Goal: Task Accomplishment & Management: Use online tool/utility

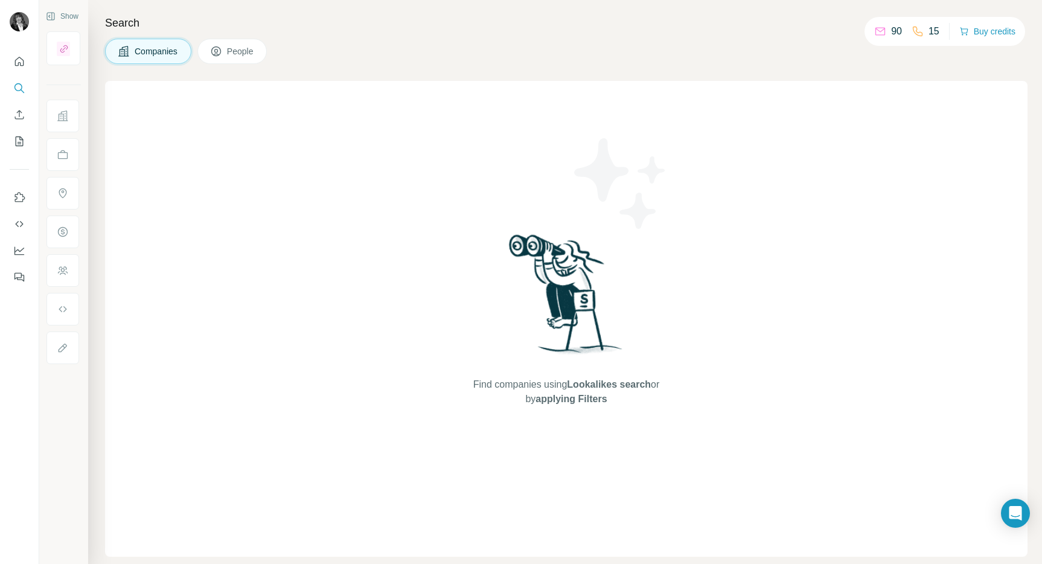
click at [139, 52] on span "Companies" at bounding box center [157, 51] width 44 height 12
click at [13, 87] on icon "Search" at bounding box center [19, 88] width 12 height 12
click at [18, 83] on icon "Search" at bounding box center [18, 87] width 8 height 8
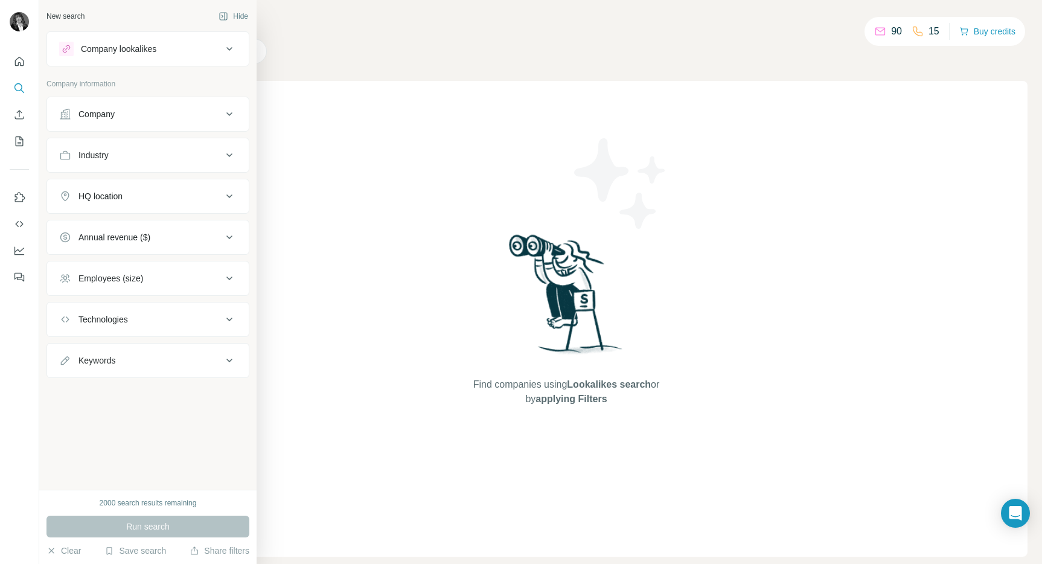
click at [212, 151] on div "Industry" at bounding box center [140, 155] width 163 height 12
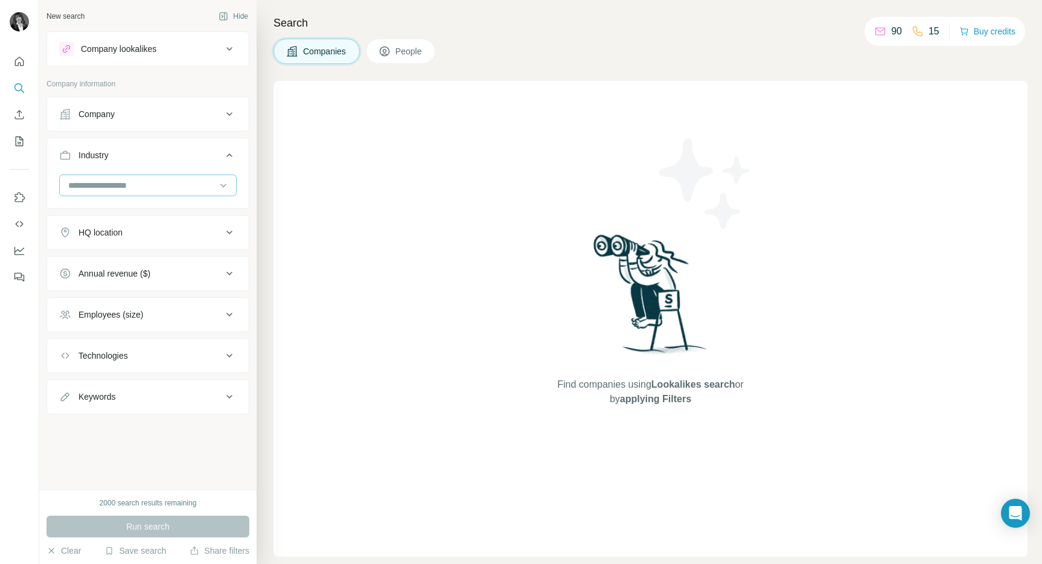
click at [201, 181] on input at bounding box center [141, 185] width 149 height 13
click at [178, 176] on div at bounding box center [141, 185] width 149 height 21
click at [188, 179] on input at bounding box center [141, 185] width 149 height 13
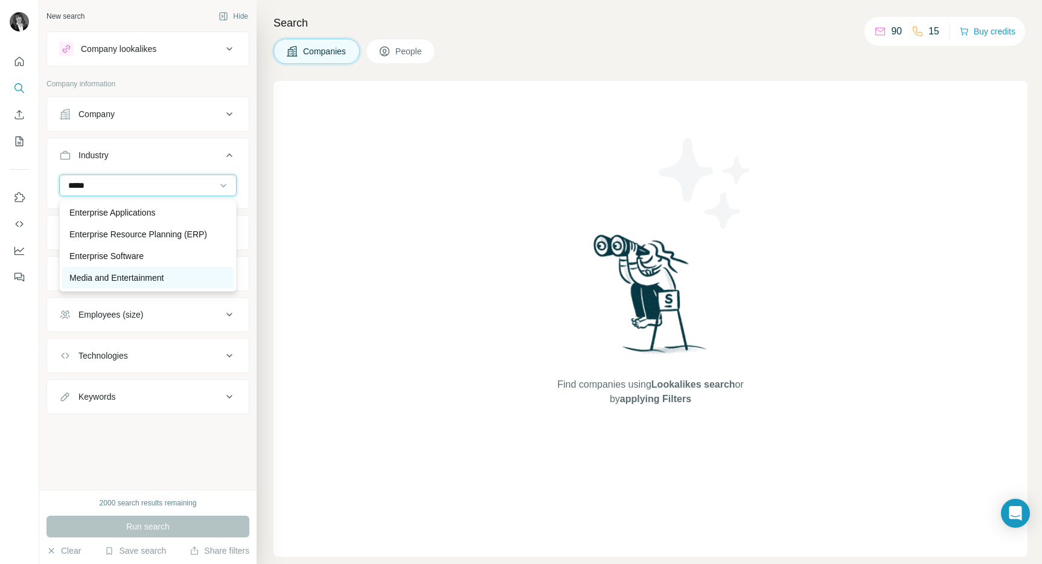
type input "*****"
click at [163, 272] on p "Media and Entertainment" at bounding box center [116, 278] width 94 height 12
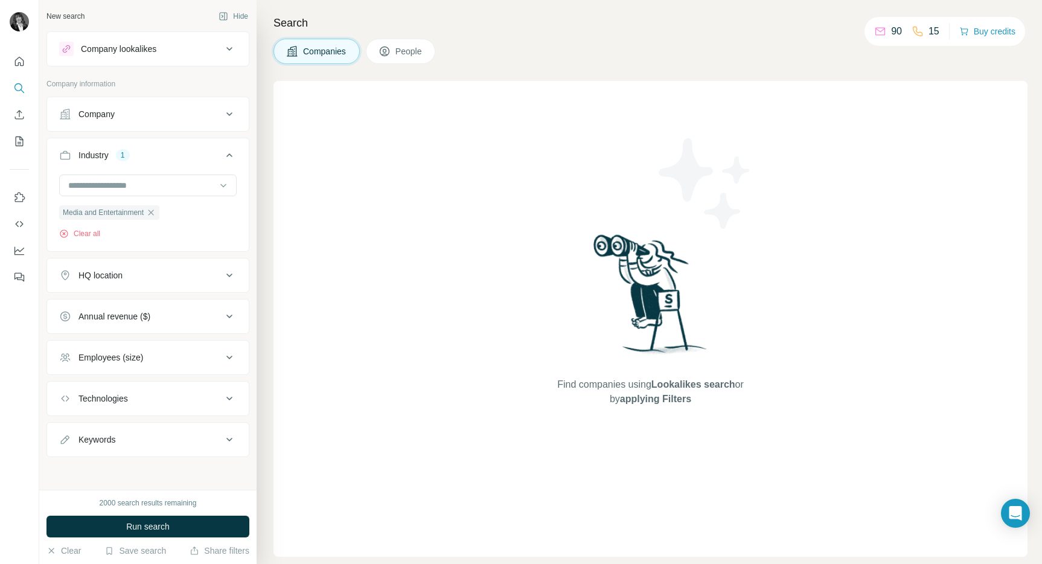
click at [237, 276] on button "HQ location" at bounding box center [148, 275] width 202 height 29
click at [207, 302] on input "text" at bounding box center [148, 306] width 178 height 22
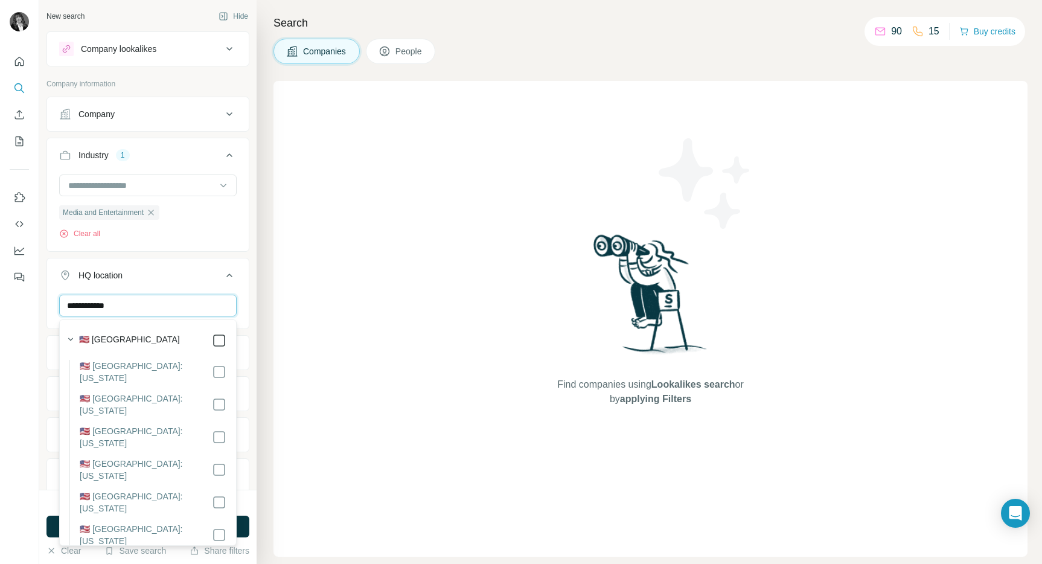
type input "**********"
click at [306, 349] on div "Find companies using Lookalikes search or by applying Filters" at bounding box center [651, 319] width 754 height 476
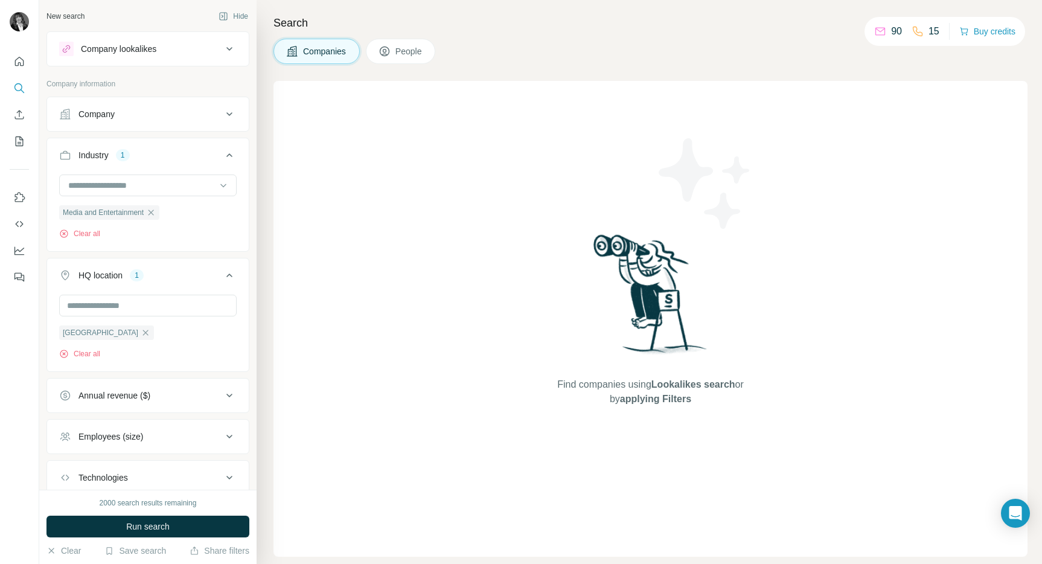
click at [209, 406] on button "Annual revenue ($)" at bounding box center [148, 395] width 202 height 29
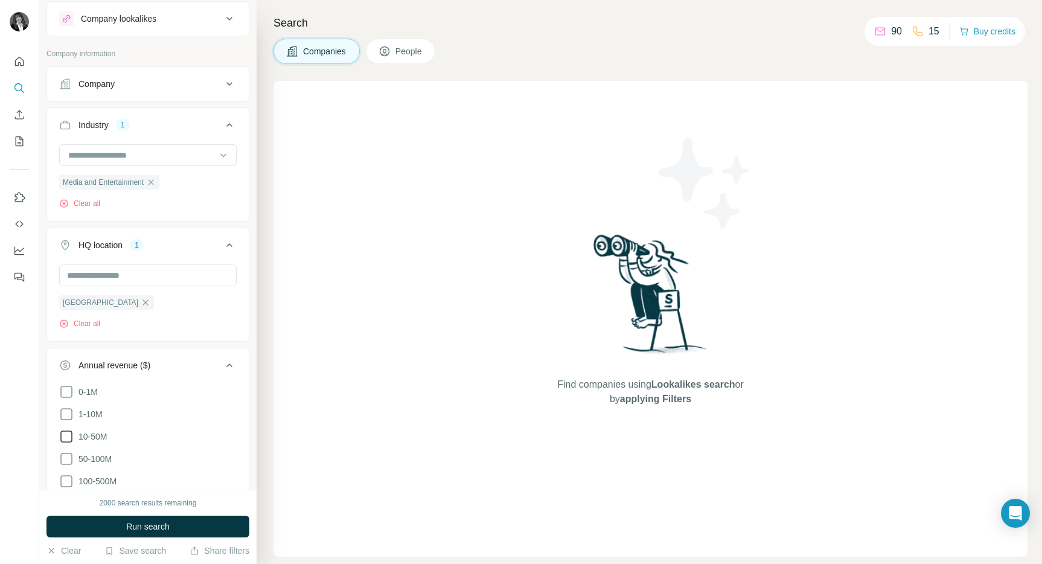
click at [70, 438] on icon at bounding box center [66, 436] width 14 height 14
drag, startPoint x: 67, startPoint y: 452, endPoint x: 67, endPoint y: 472, distance: 19.9
click at [67, 454] on icon at bounding box center [66, 459] width 14 height 14
drag, startPoint x: 68, startPoint y: 475, endPoint x: 114, endPoint y: 478, distance: 46.0
click at [68, 475] on icon at bounding box center [66, 481] width 12 height 12
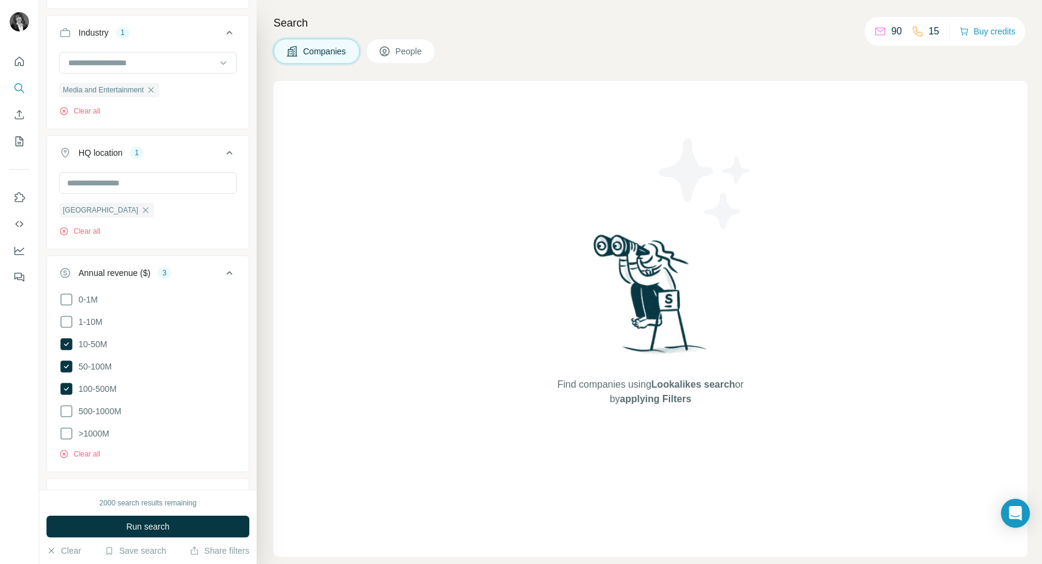
scroll to position [133, 0]
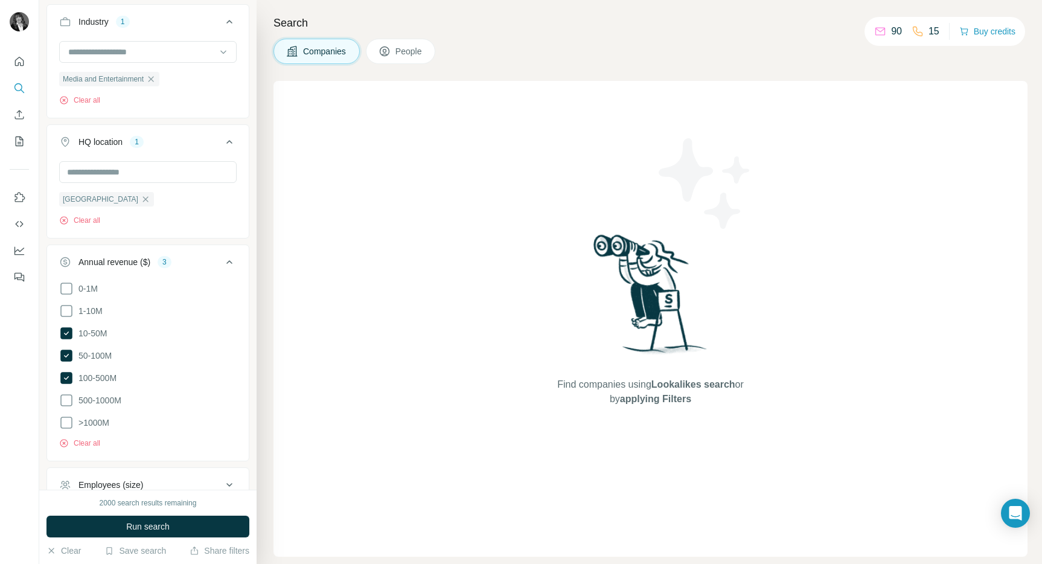
drag, startPoint x: 65, startPoint y: 399, endPoint x: 67, endPoint y: 411, distance: 12.3
click at [65, 400] on icon at bounding box center [66, 400] width 14 height 14
click at [68, 417] on icon at bounding box center [66, 422] width 14 height 14
click at [152, 527] on span "Run search" at bounding box center [147, 527] width 43 height 12
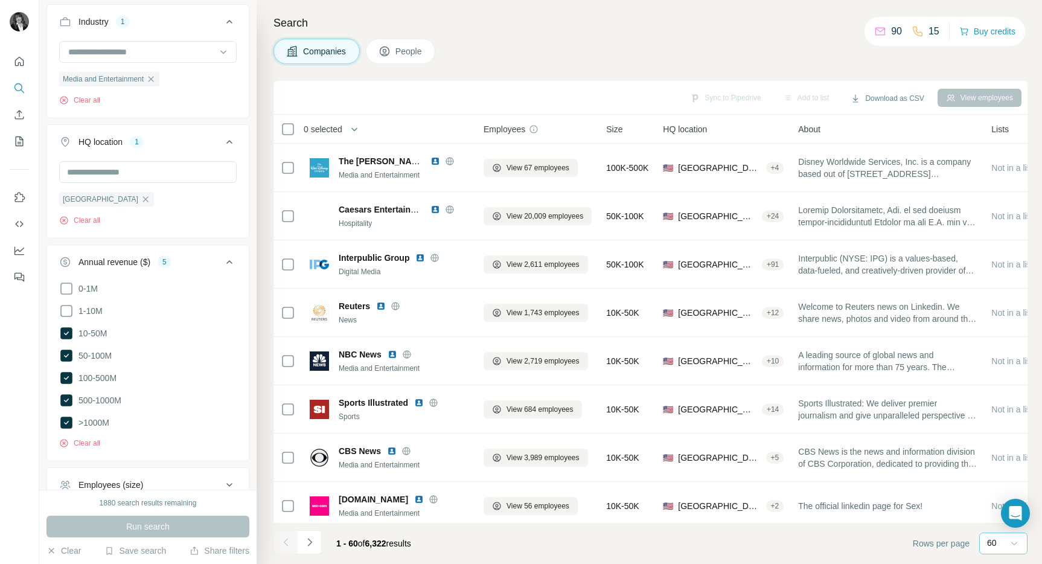
drag, startPoint x: 1014, startPoint y: 555, endPoint x: 1011, endPoint y: 542, distance: 12.9
click at [1013, 554] on div "60" at bounding box center [1003, 545] width 48 height 24
click at [1011, 542] on icon at bounding box center [1014, 543] width 12 height 12
click at [1014, 542] on icon at bounding box center [1014, 543] width 12 height 12
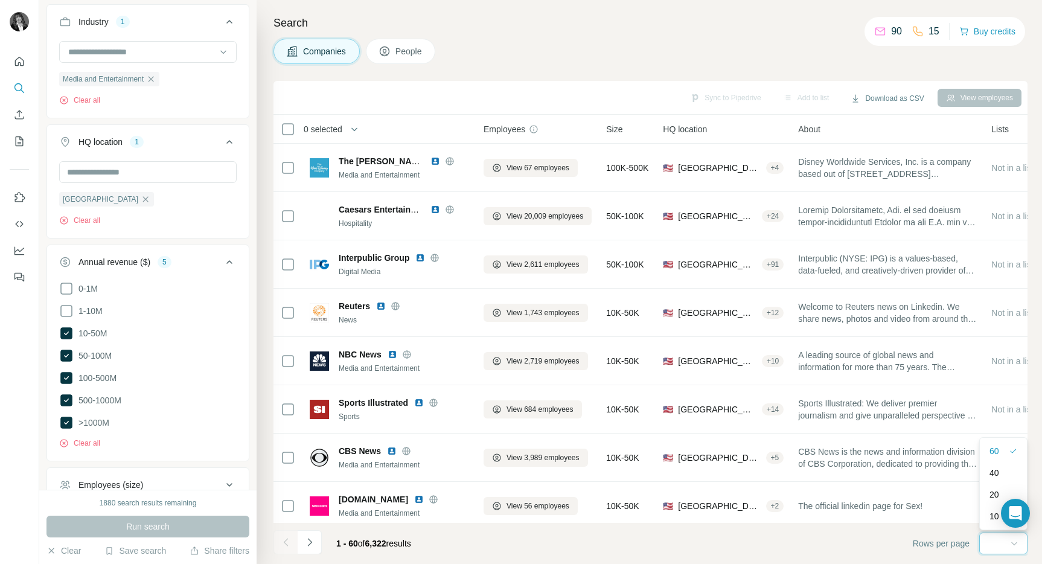
scroll to position [0, 0]
click at [804, 536] on footer "1 - 60 of 6,322 results Rows per page 60" at bounding box center [651, 543] width 754 height 41
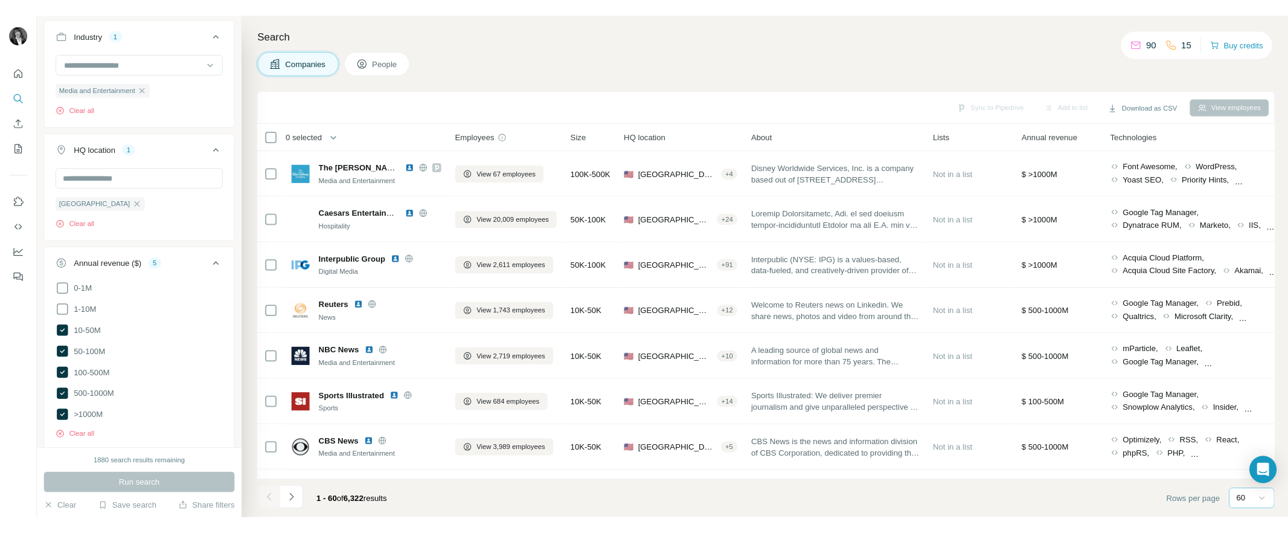
scroll to position [109, 0]
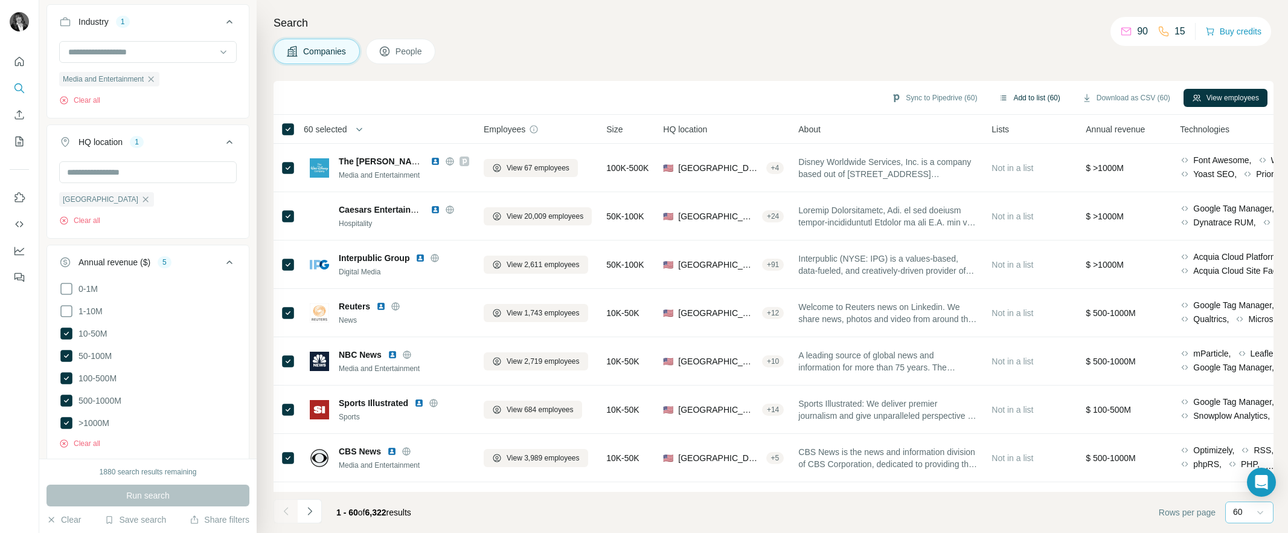
click at [1011, 99] on button "Add to list (60)" at bounding box center [1029, 98] width 78 height 18
click at [1026, 98] on button "Add to list (60)" at bounding box center [1029, 98] width 78 height 18
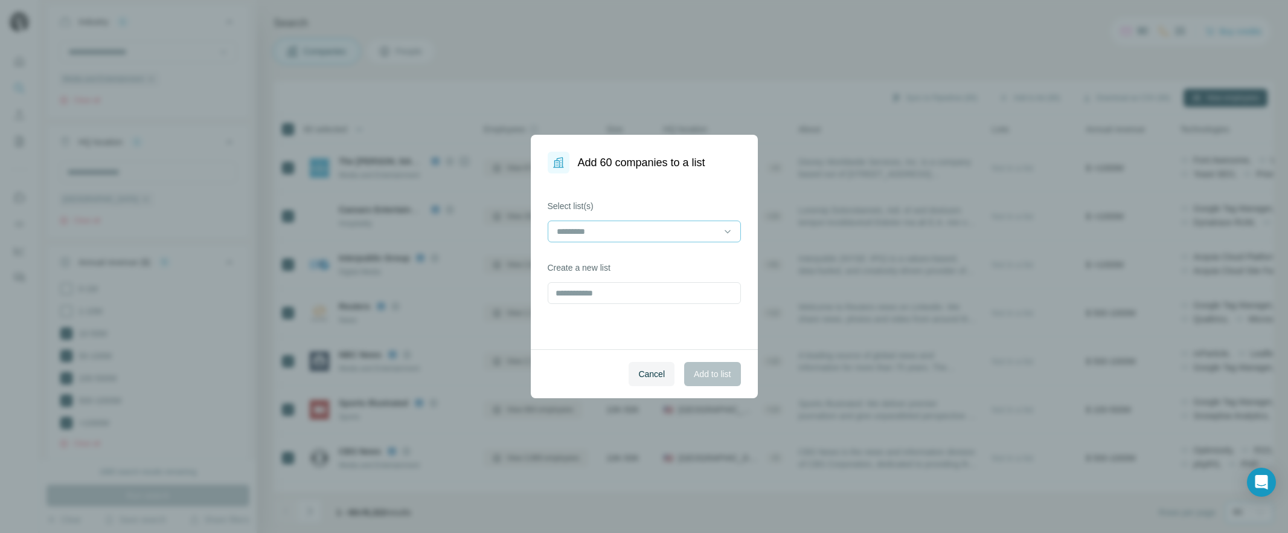
click at [716, 238] on div at bounding box center [637, 231] width 163 height 21
drag, startPoint x: 695, startPoint y: 255, endPoint x: 702, endPoint y: 270, distance: 16.7
click at [696, 255] on div "TAM" at bounding box center [644, 258] width 173 height 12
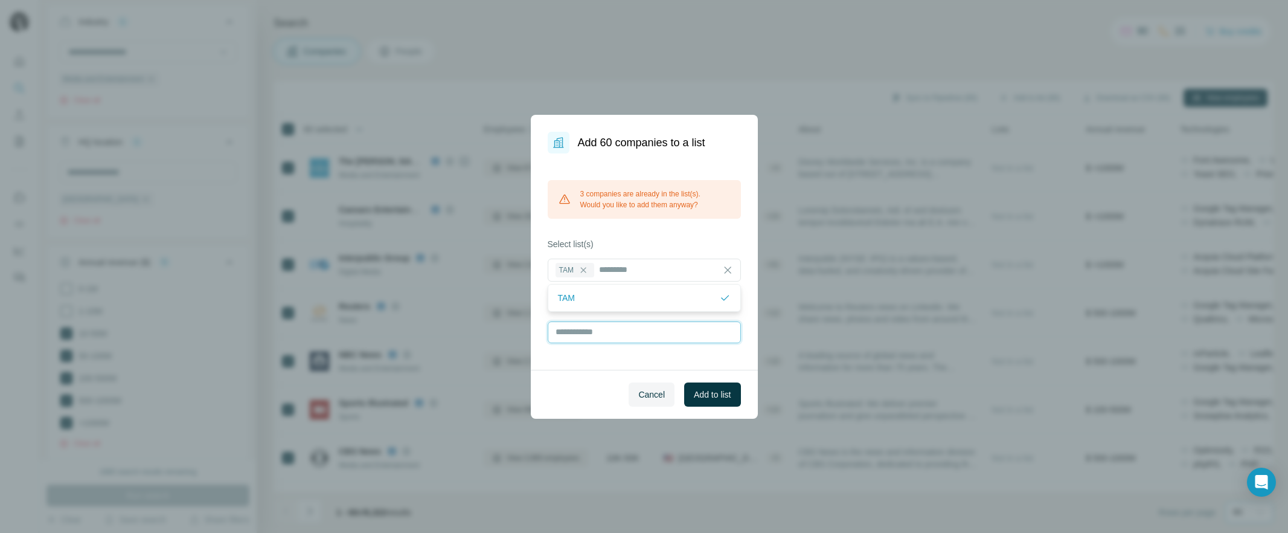
click at [643, 341] on input "text" at bounding box center [644, 332] width 193 height 22
click at [726, 396] on span "Add to list" at bounding box center [712, 394] width 37 height 12
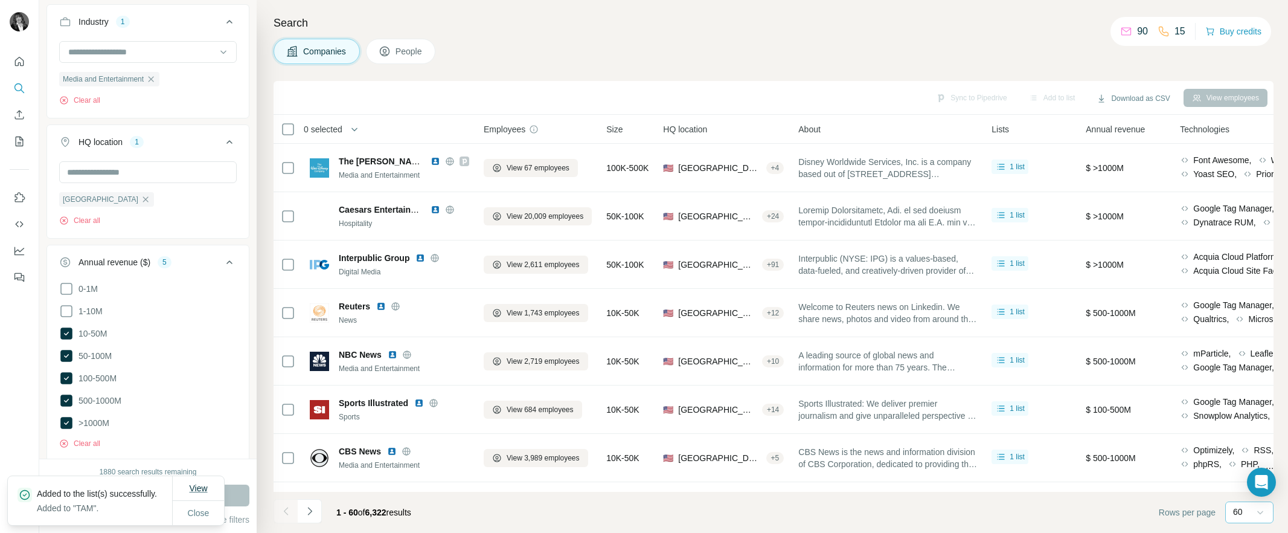
click at [196, 483] on span "View" at bounding box center [198, 488] width 18 height 10
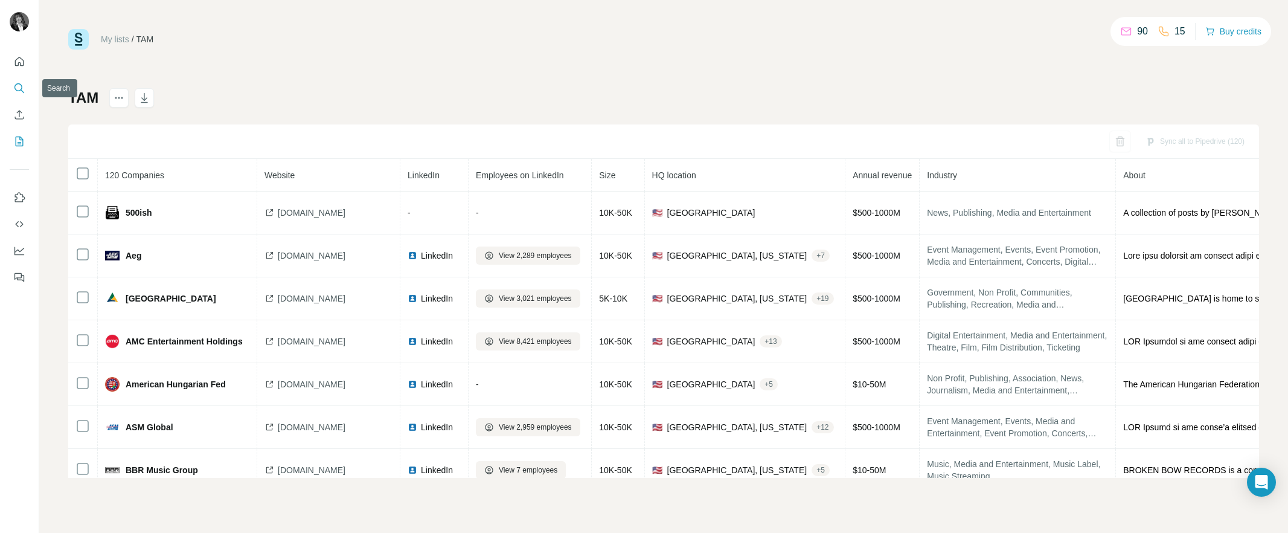
click at [14, 88] on icon "Search" at bounding box center [18, 87] width 8 height 8
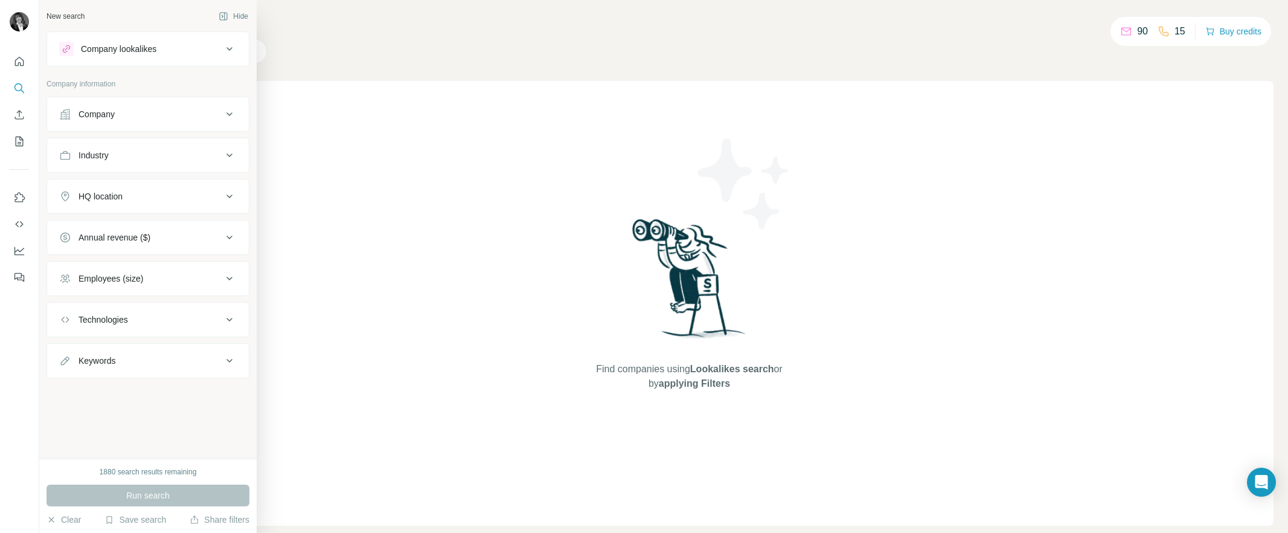
click at [127, 118] on div "Company" at bounding box center [140, 114] width 163 height 12
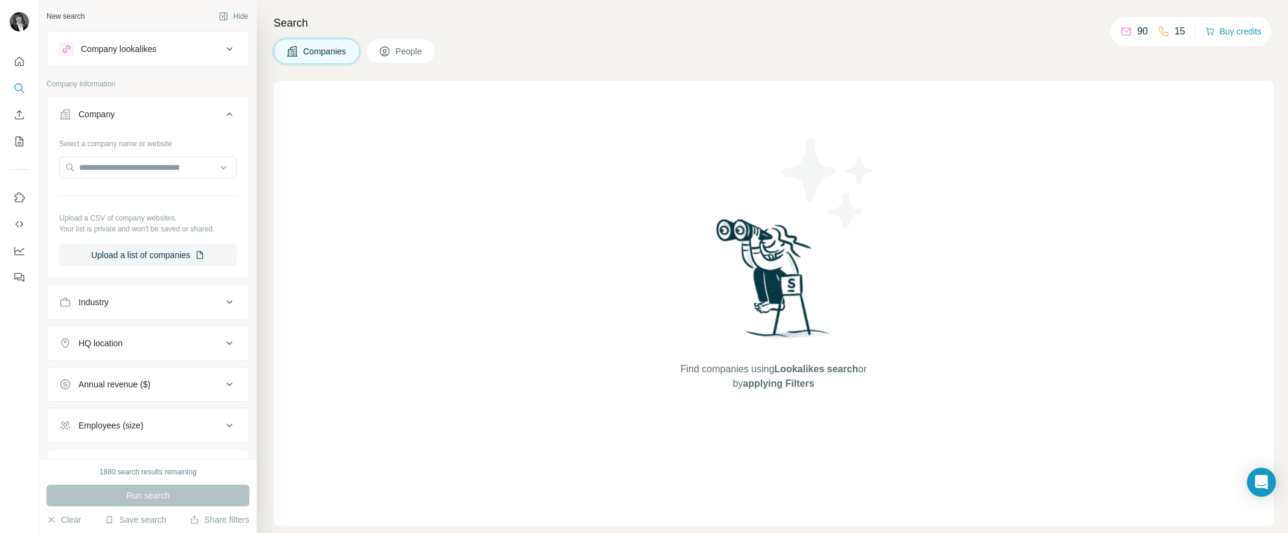
click at [153, 306] on div "Industry" at bounding box center [140, 302] width 163 height 12
click at [149, 330] on input at bounding box center [141, 331] width 149 height 13
type input "*****"
click at [135, 387] on div "Media and Entertainment" at bounding box center [147, 381] width 171 height 22
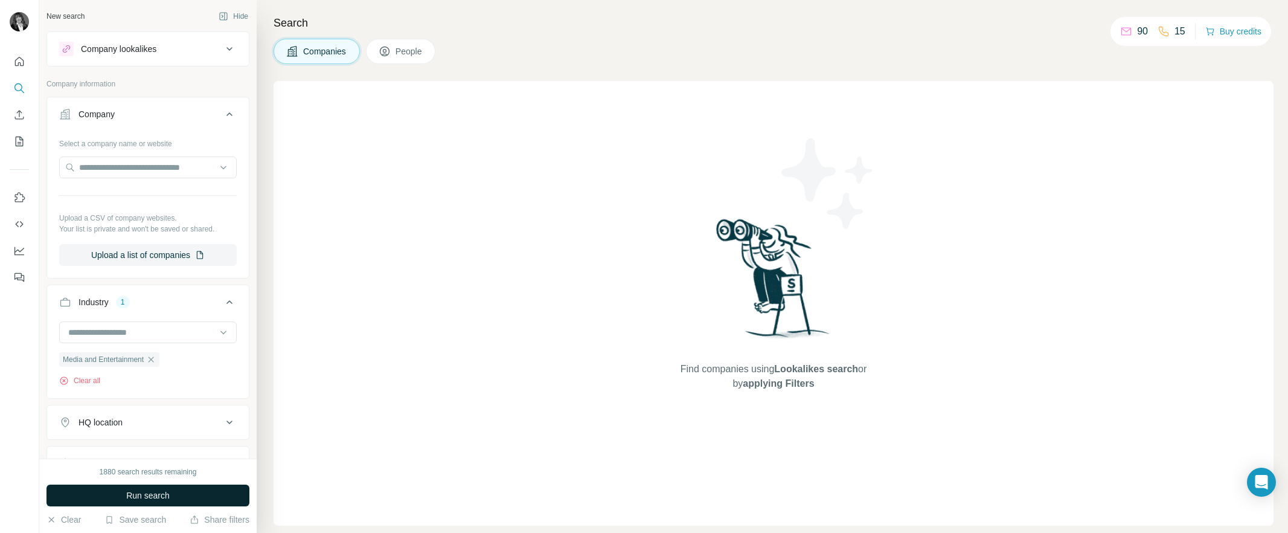
drag, startPoint x: 149, startPoint y: 501, endPoint x: 132, endPoint y: 499, distance: 17.0
click at [132, 499] on span "Run search" at bounding box center [147, 495] width 43 height 12
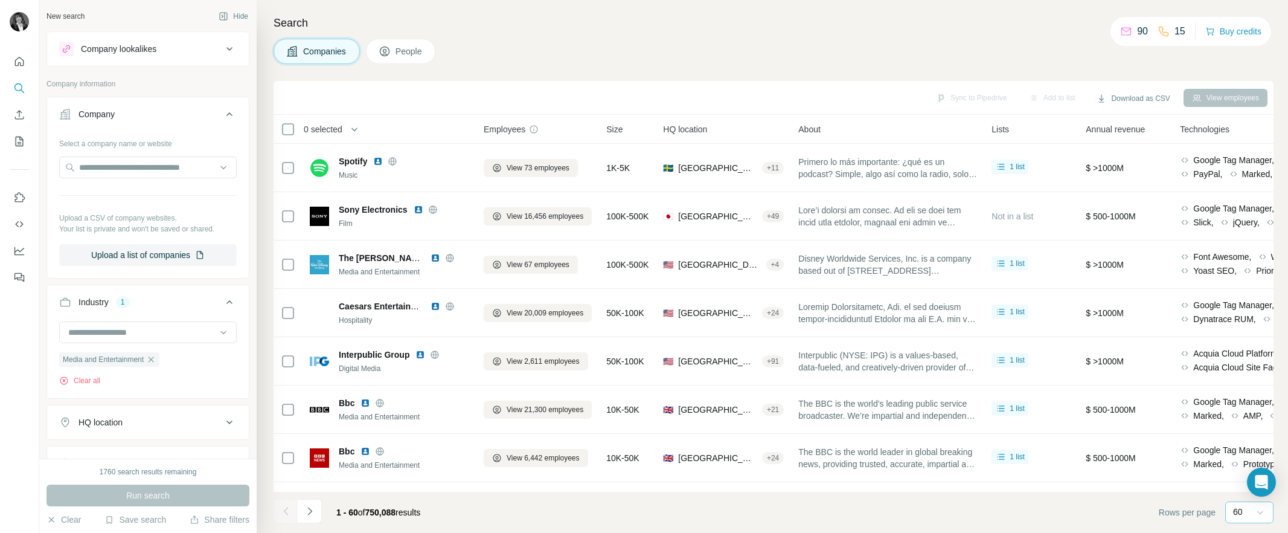
click at [1042, 510] on icon at bounding box center [1260, 512] width 12 height 12
click at [908, 528] on footer "1 - 60 of 750,088 results Rows per page 60" at bounding box center [774, 512] width 1000 height 41
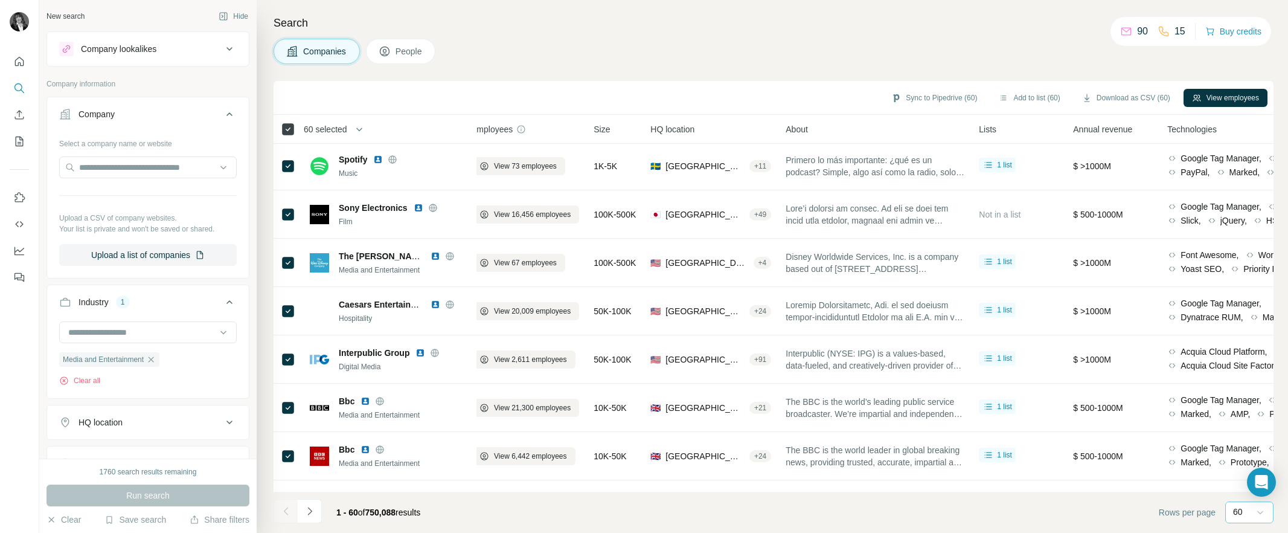
scroll to position [2, 4]
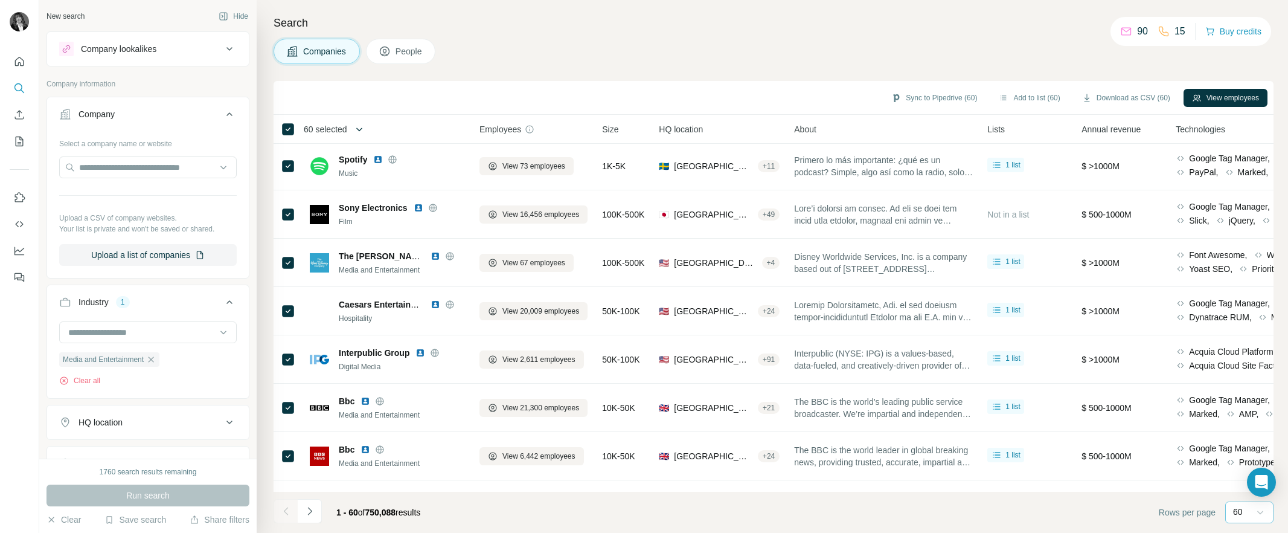
click at [362, 129] on icon "button" at bounding box center [359, 129] width 6 height 4
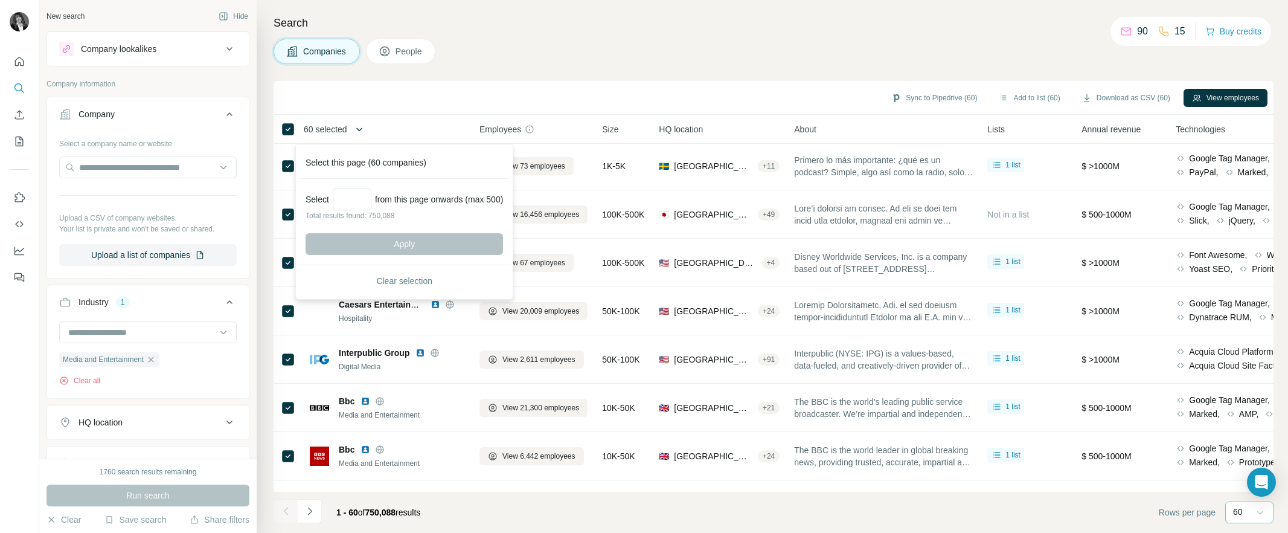
scroll to position [2, 2]
click at [364, 201] on input "Select a number (up to 500)" at bounding box center [352, 199] width 39 height 22
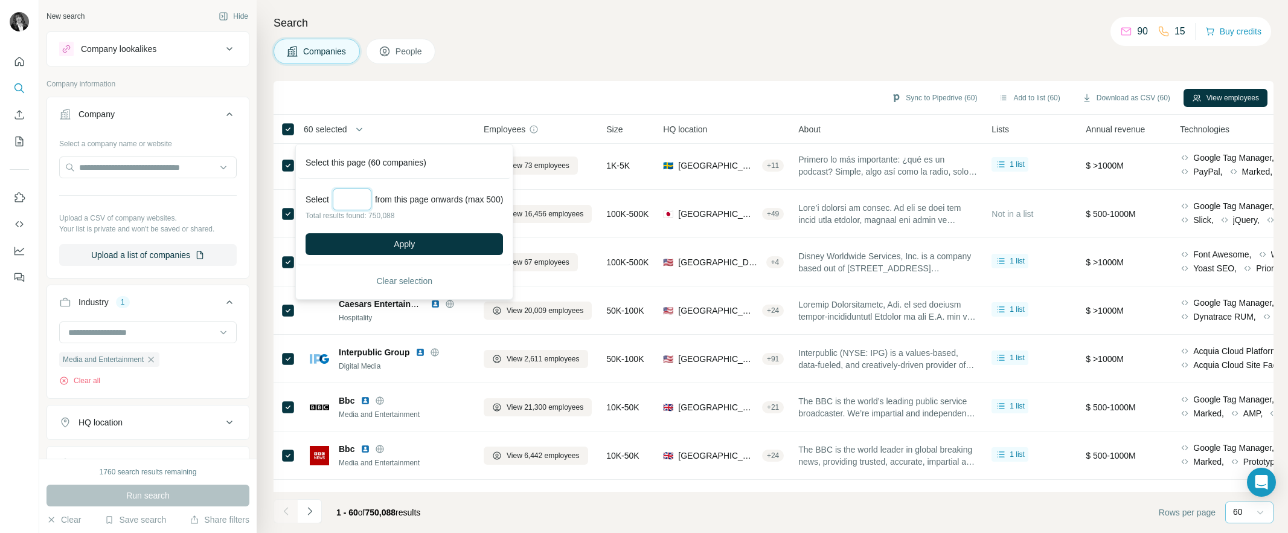
type input "***"
click at [410, 258] on div "Select *** from this page onwards (max 500) Total results found: 750,088 Apply" at bounding box center [404, 222] width 212 height 86
click at [408, 248] on span "Apply" at bounding box center [404, 244] width 21 height 12
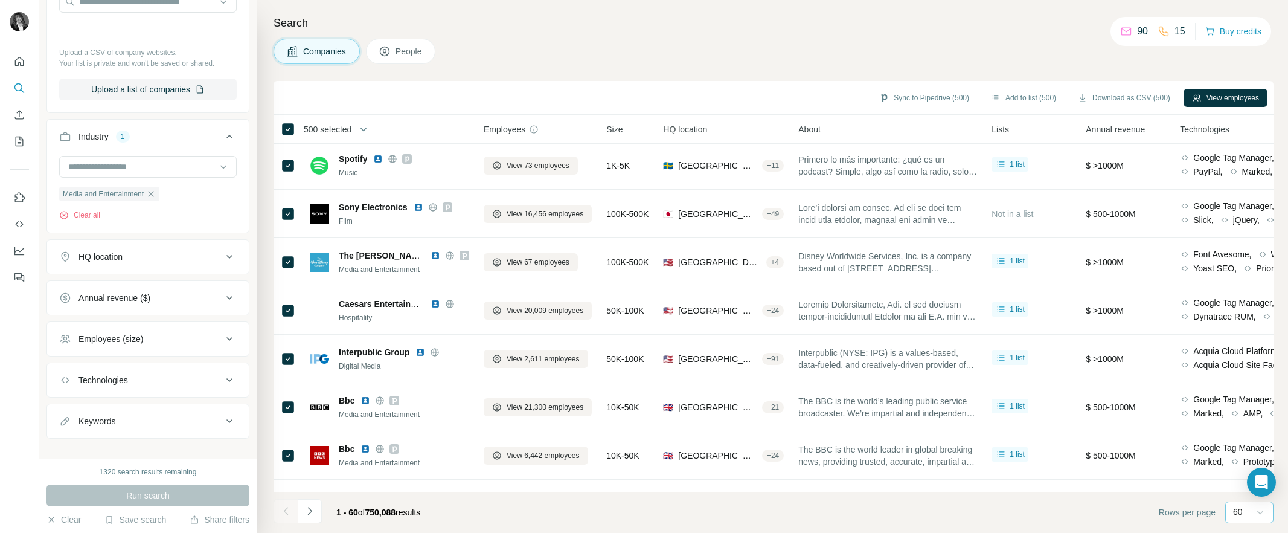
scroll to position [164, 0]
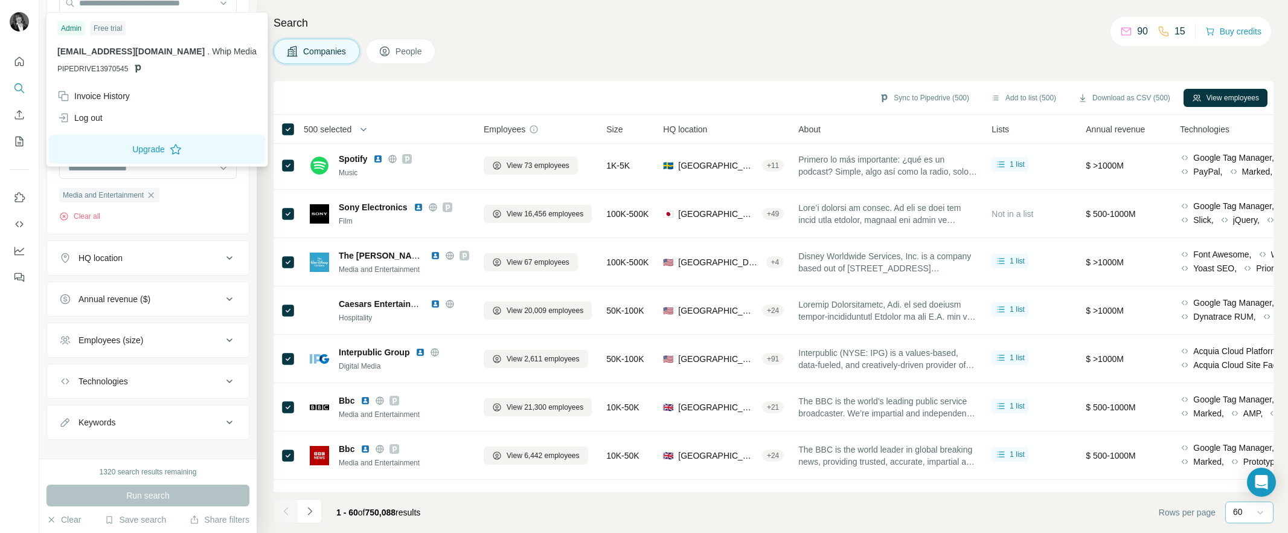
click at [16, 26] on img at bounding box center [19, 21] width 19 height 19
